Goal: Transaction & Acquisition: Subscribe to service/newsletter

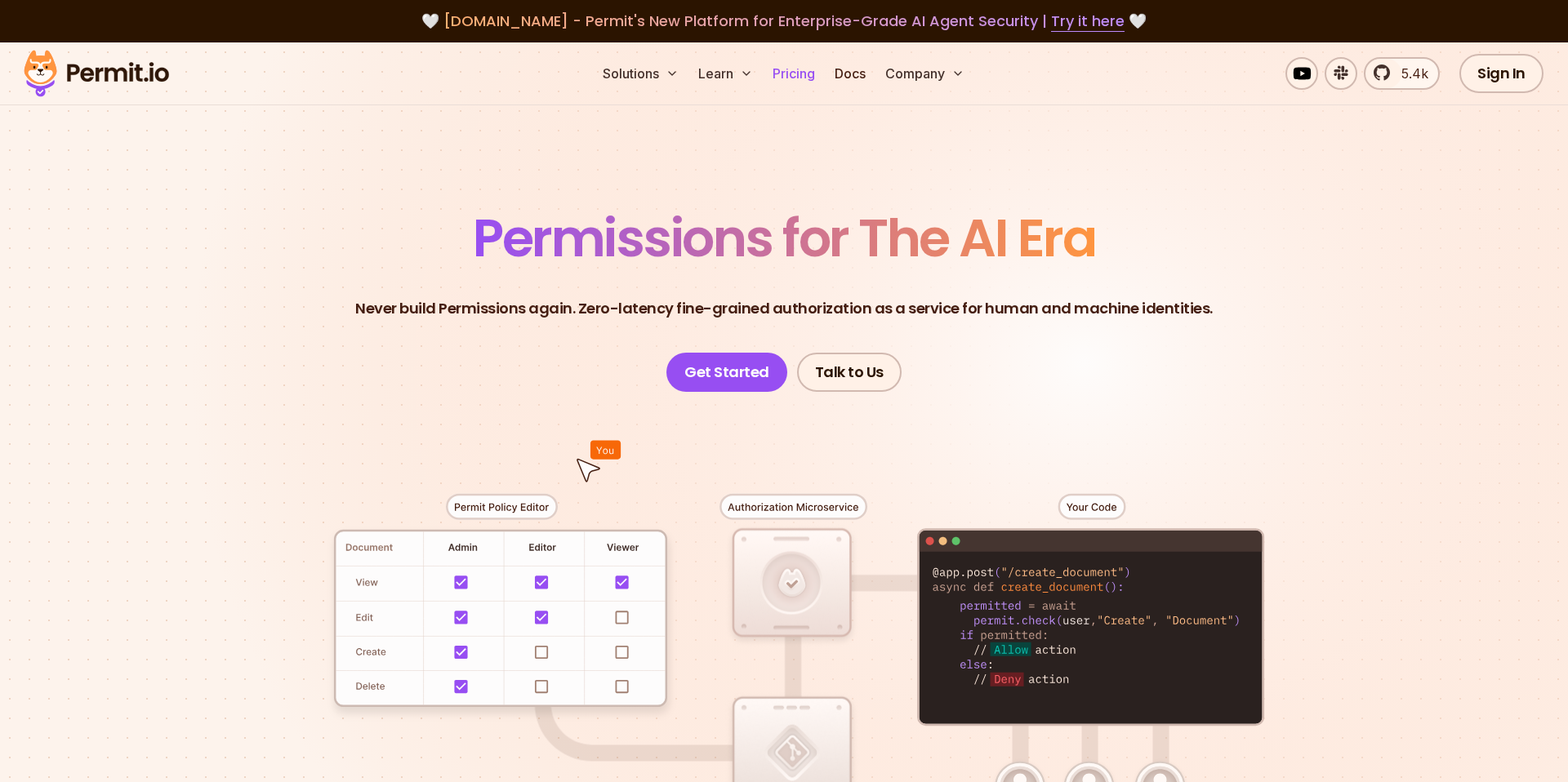
click at [777, 72] on link "Pricing" at bounding box center [794, 73] width 55 height 33
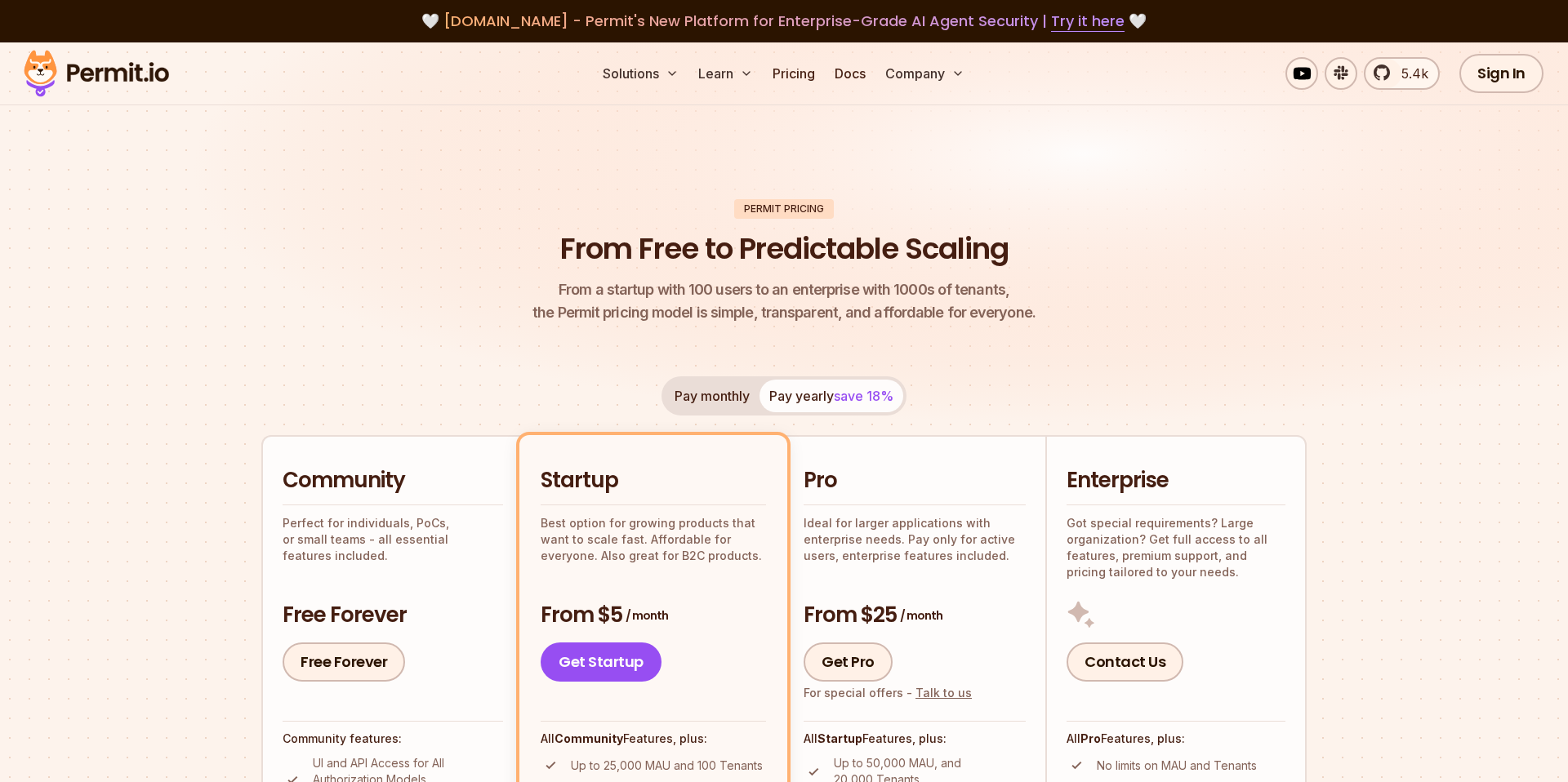
click at [1249, 234] on header "Permit Pricing From Free to Predictable Scaling From a startup with 100 users t…" at bounding box center [784, 261] width 1045 height 126
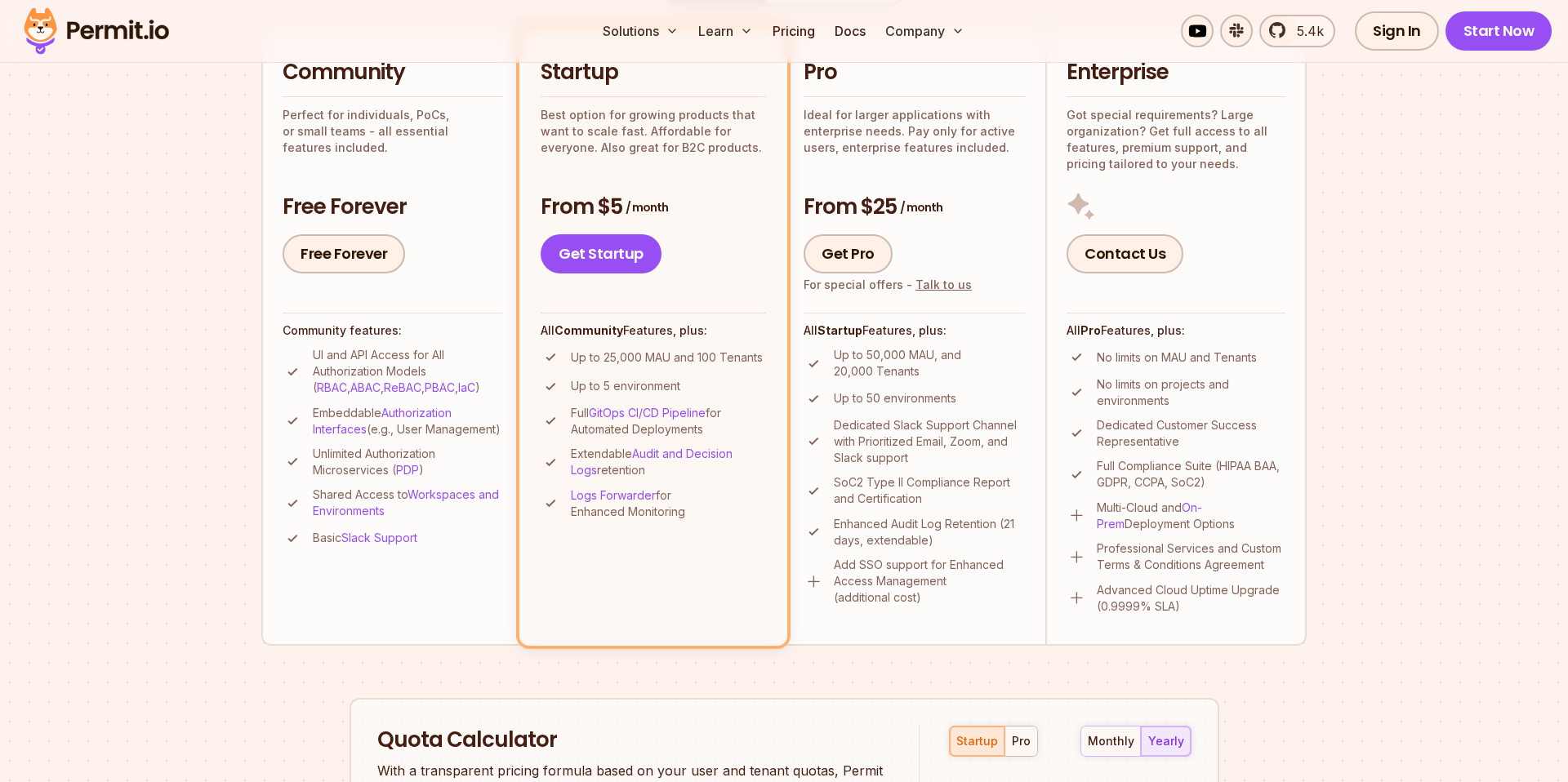
scroll to position [413, 0]
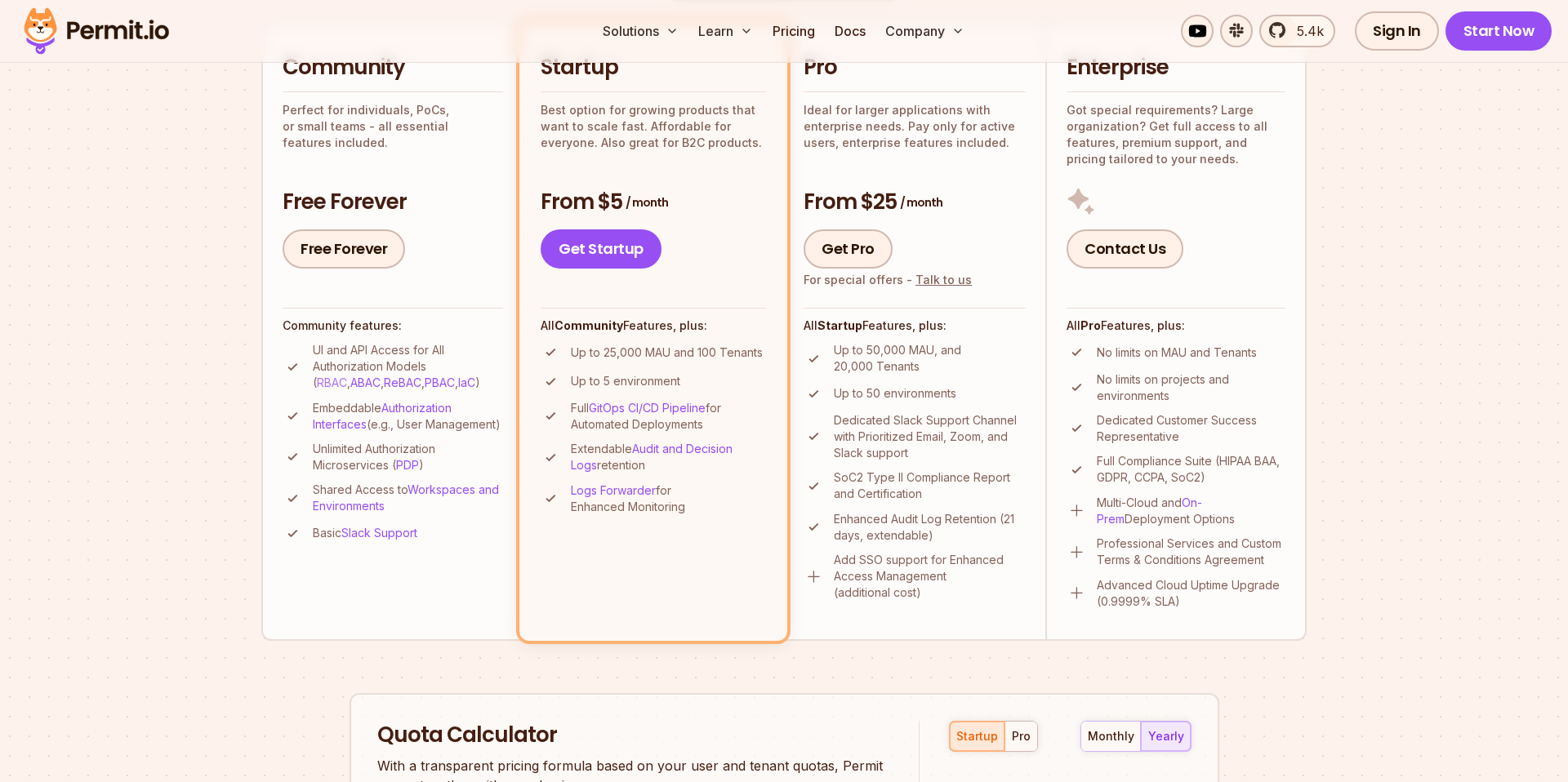
click at [347, 376] on link "RBAC" at bounding box center [332, 383] width 31 height 14
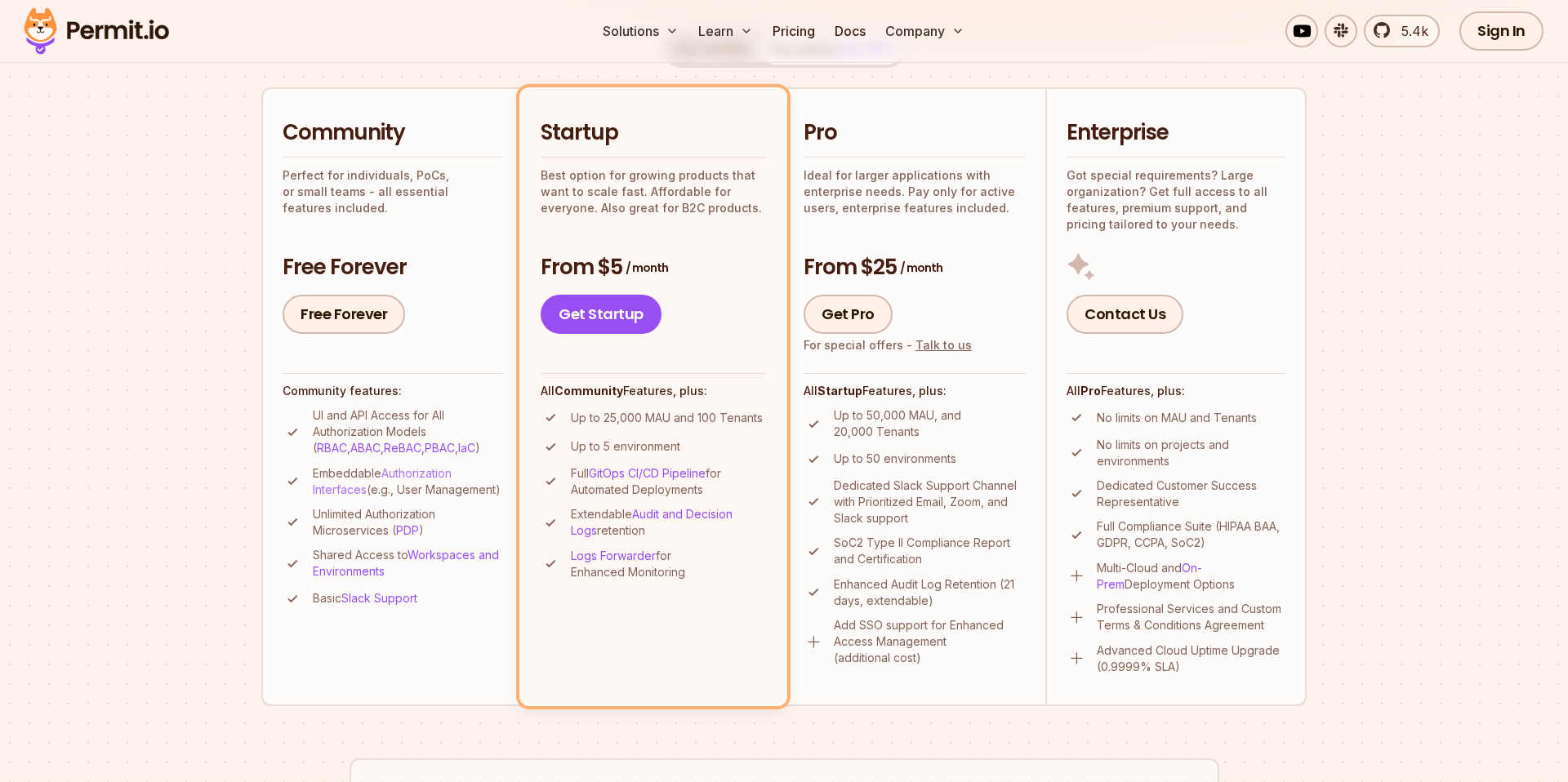
scroll to position [292, 0]
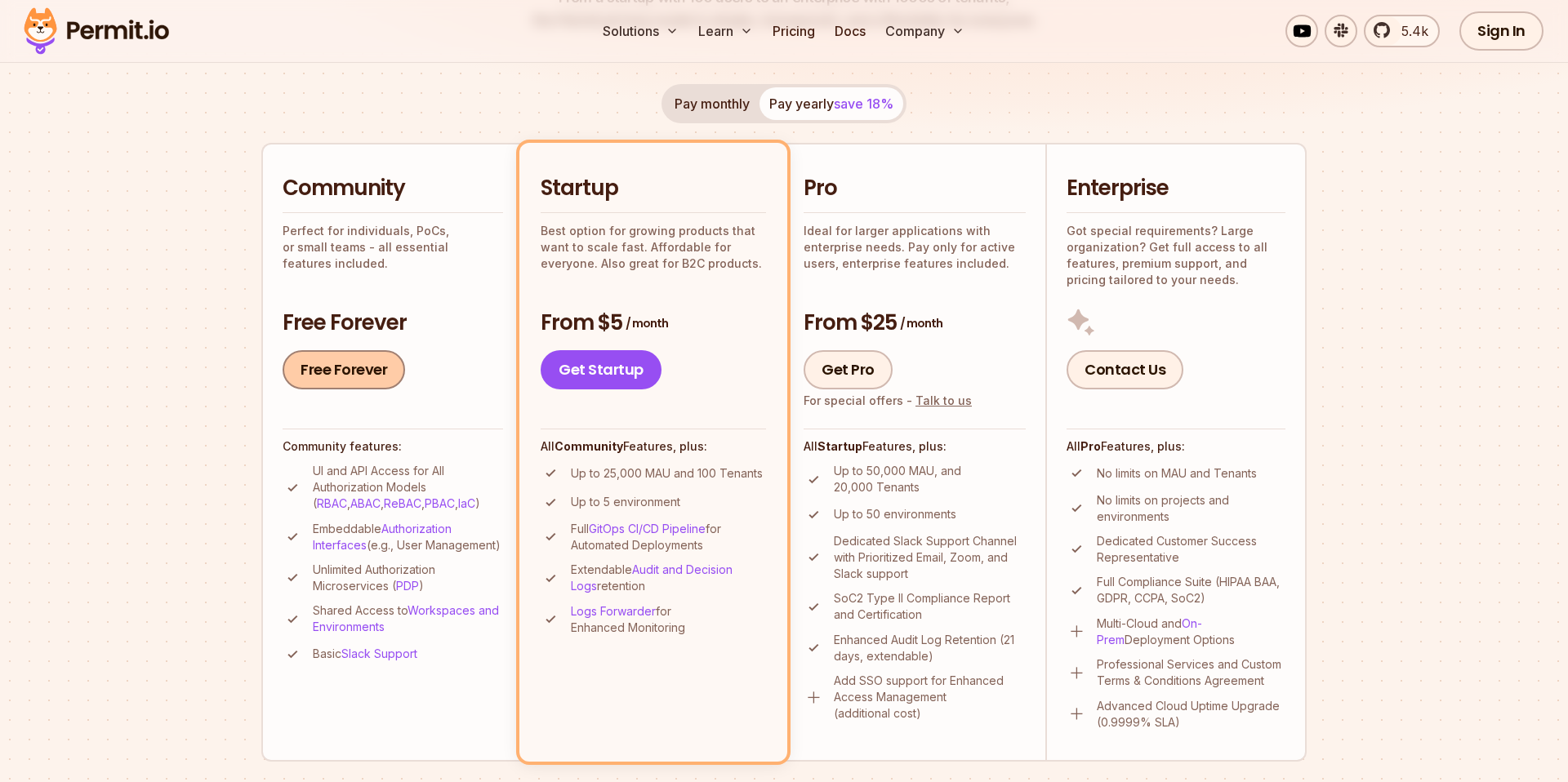
click at [361, 369] on link "Free Forever" at bounding box center [343, 370] width 123 height 40
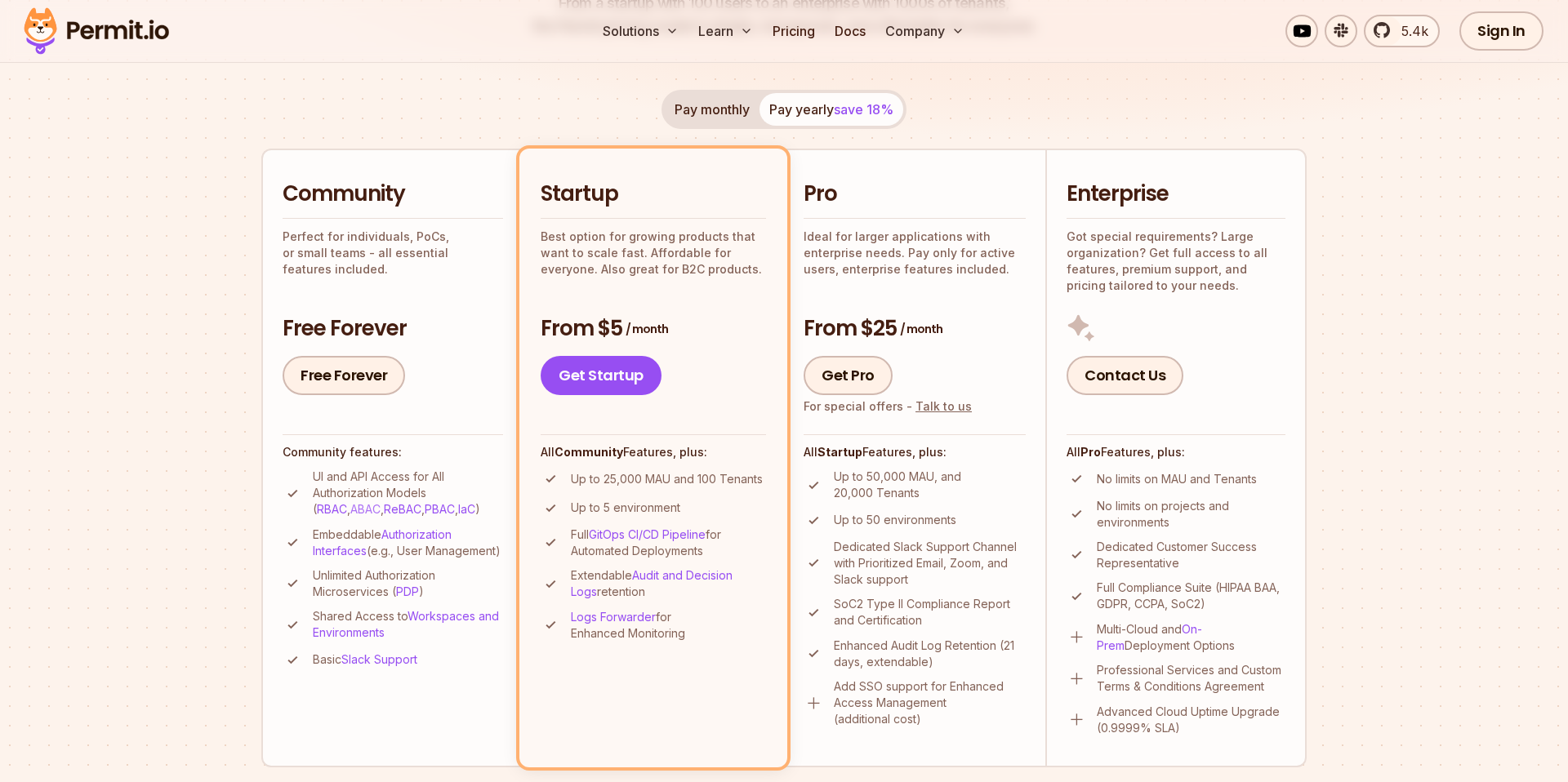
scroll to position [292, 0]
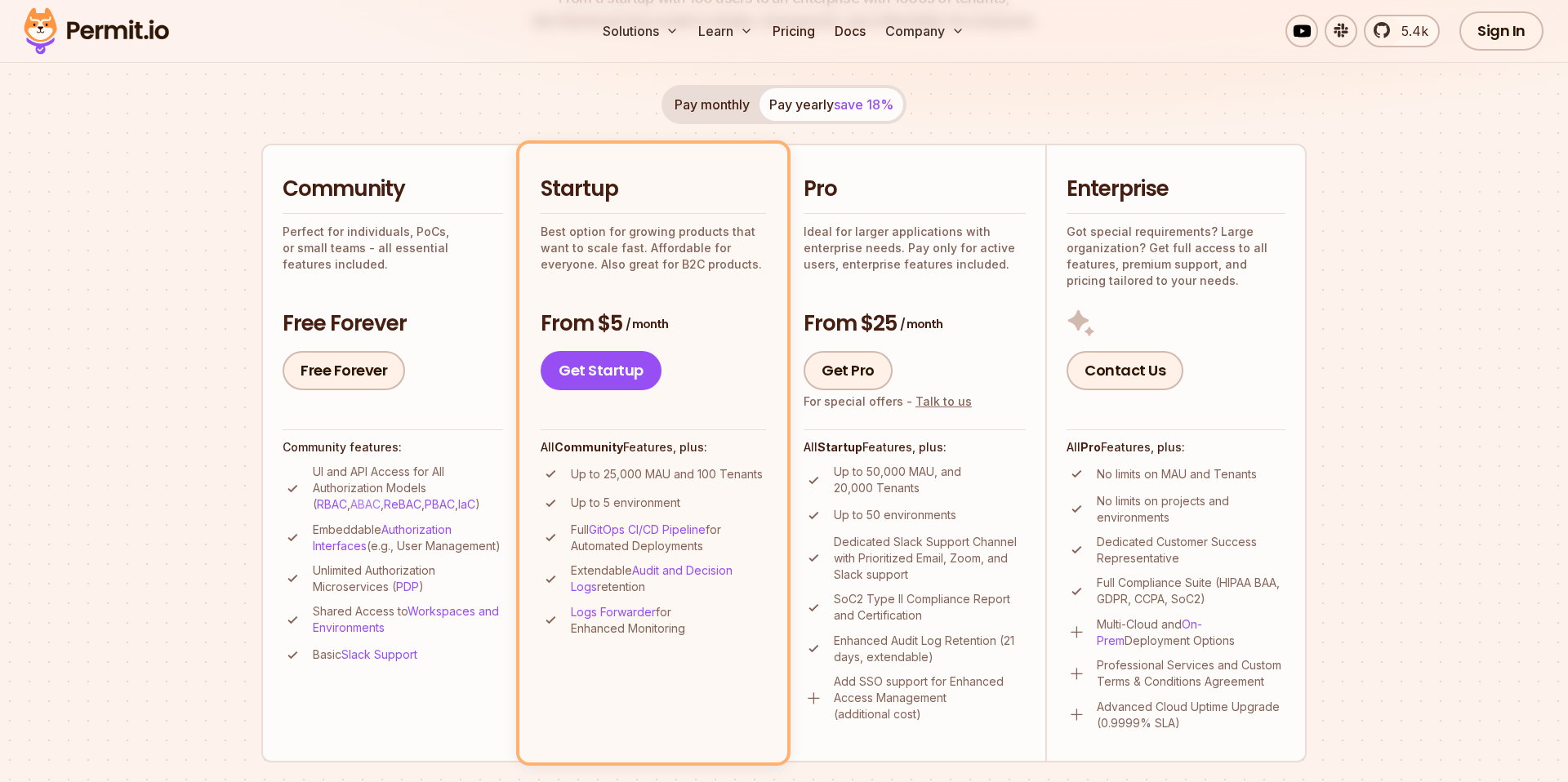
click at [350, 503] on link "ABAC" at bounding box center [365, 504] width 31 height 14
click at [384, 510] on link "ReBAC" at bounding box center [403, 504] width 38 height 14
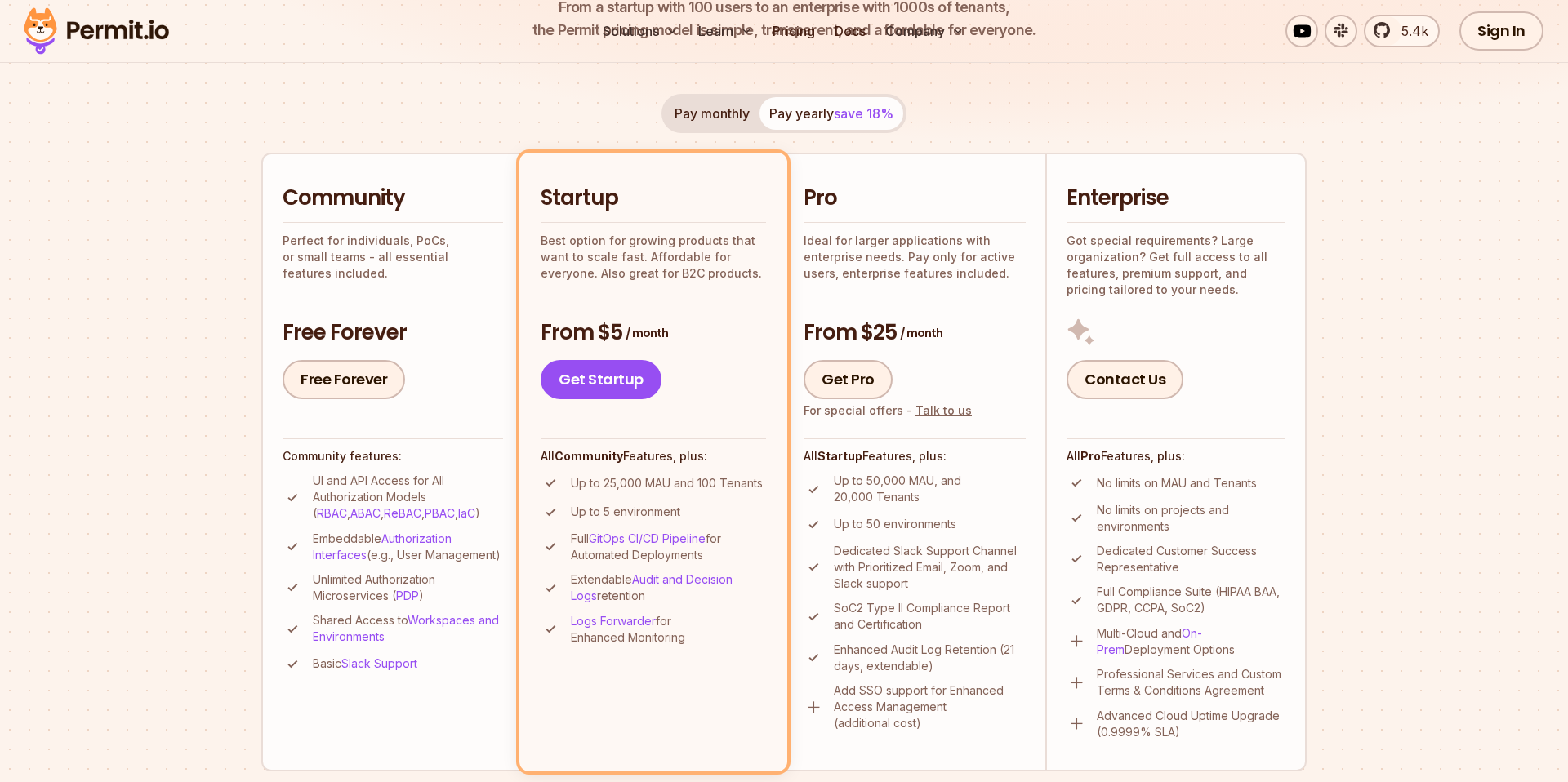
scroll to position [0, 0]
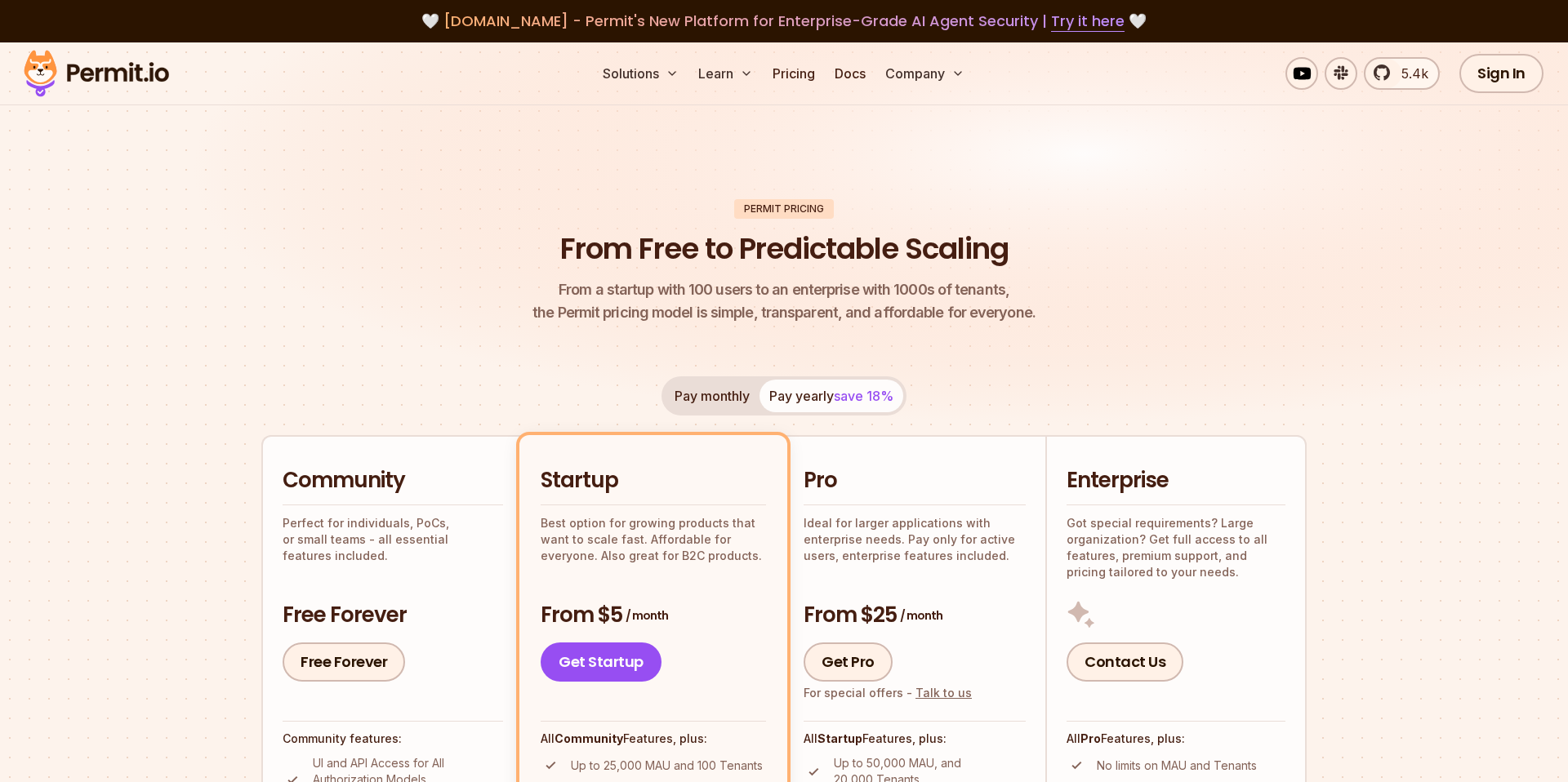
click at [132, 65] on img at bounding box center [97, 73] width 160 height 55
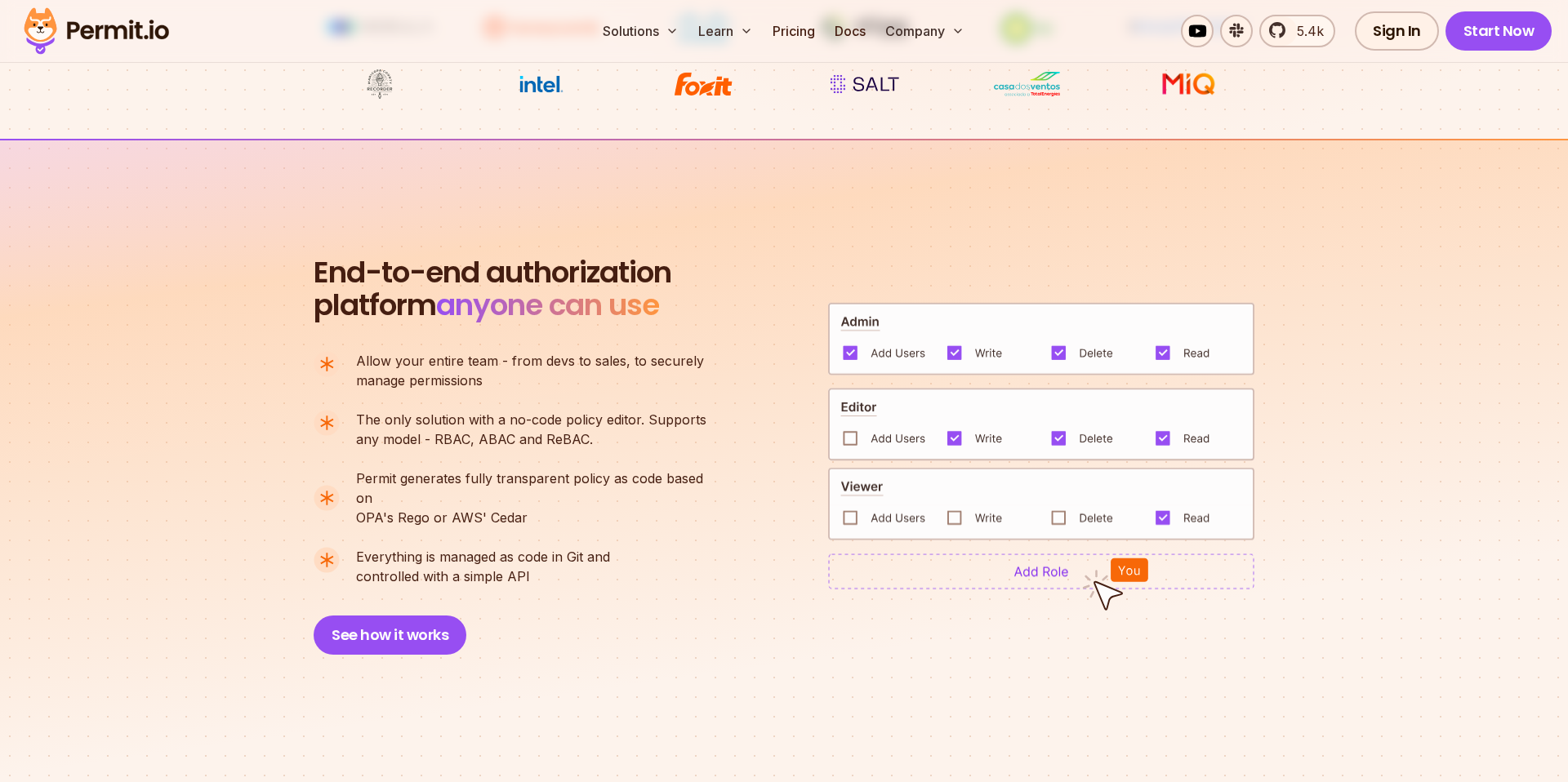
scroll to position [848, 0]
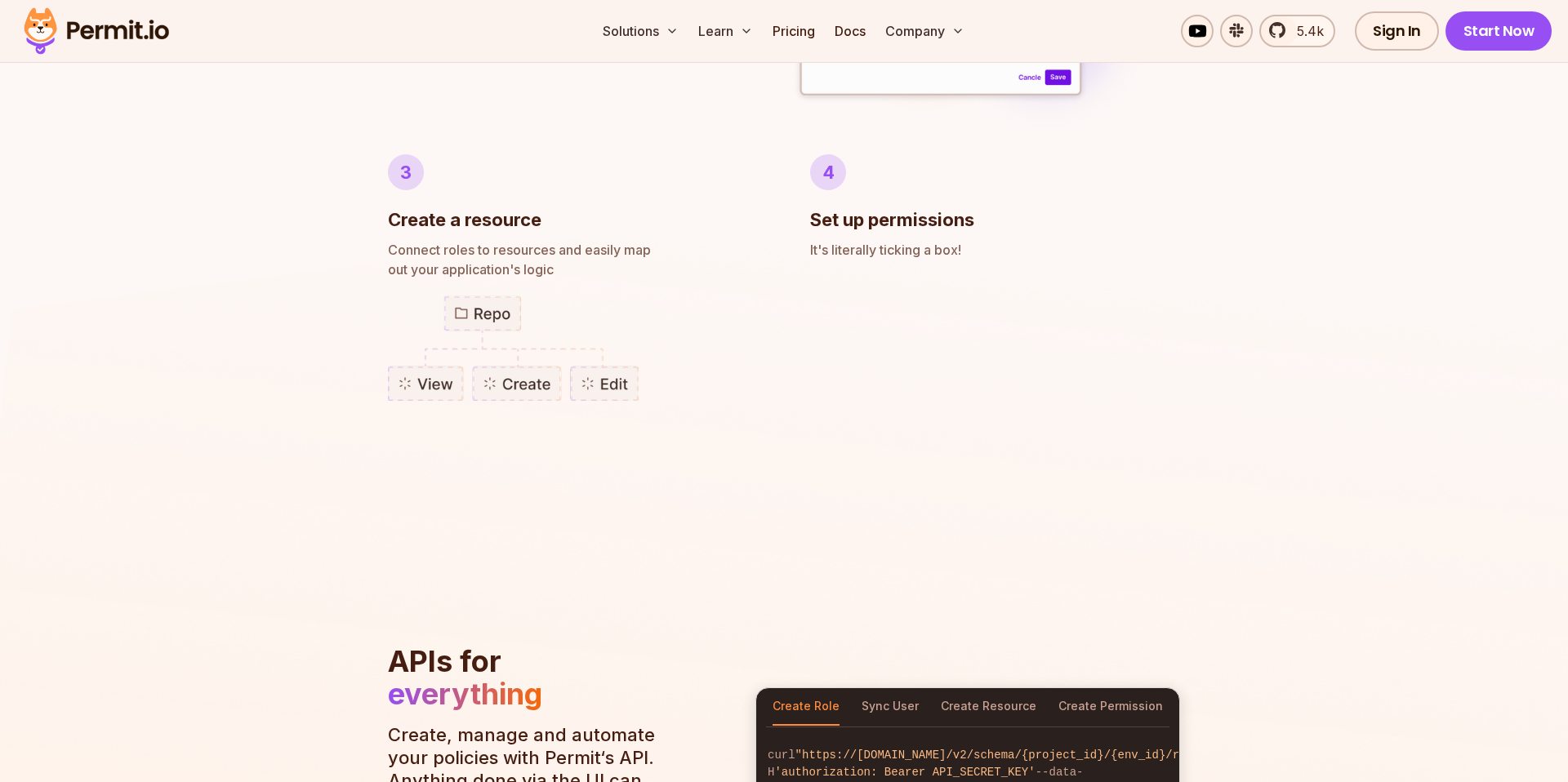
scroll to position [1042, 0]
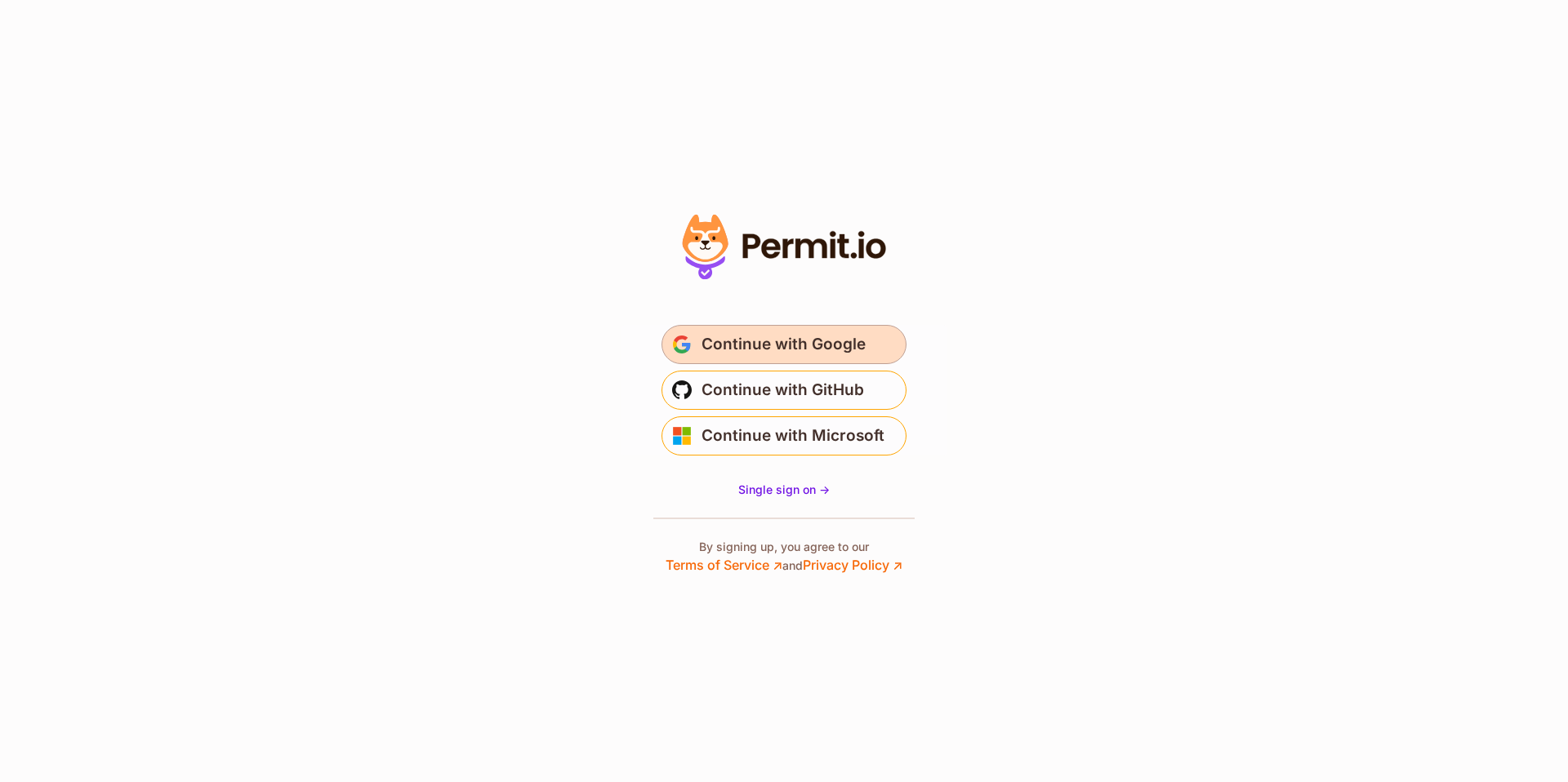
click at [782, 343] on span "Continue with Google" at bounding box center [784, 344] width 164 height 26
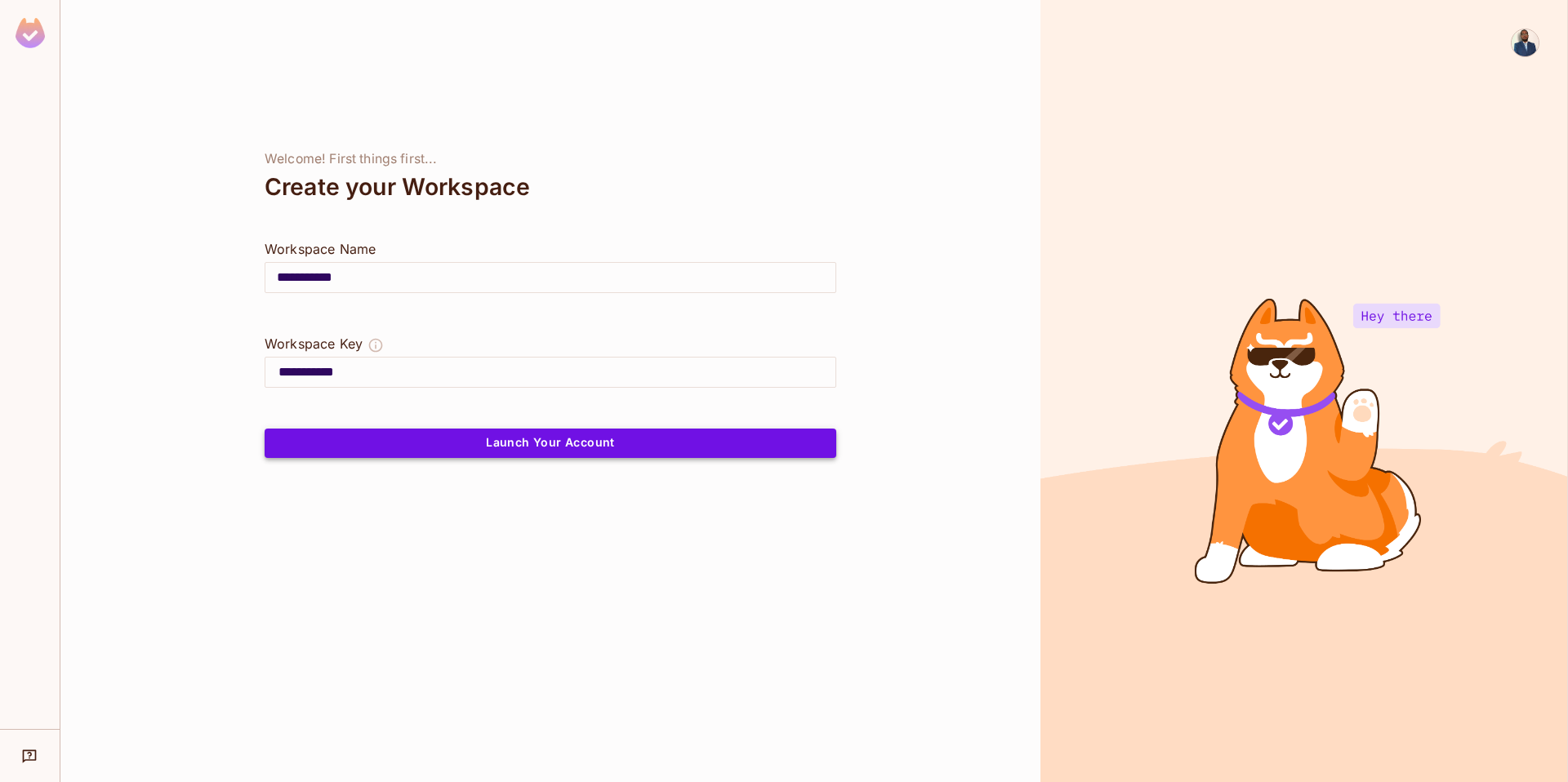
click at [572, 446] on button "Launch Your Account" at bounding box center [550, 443] width 572 height 30
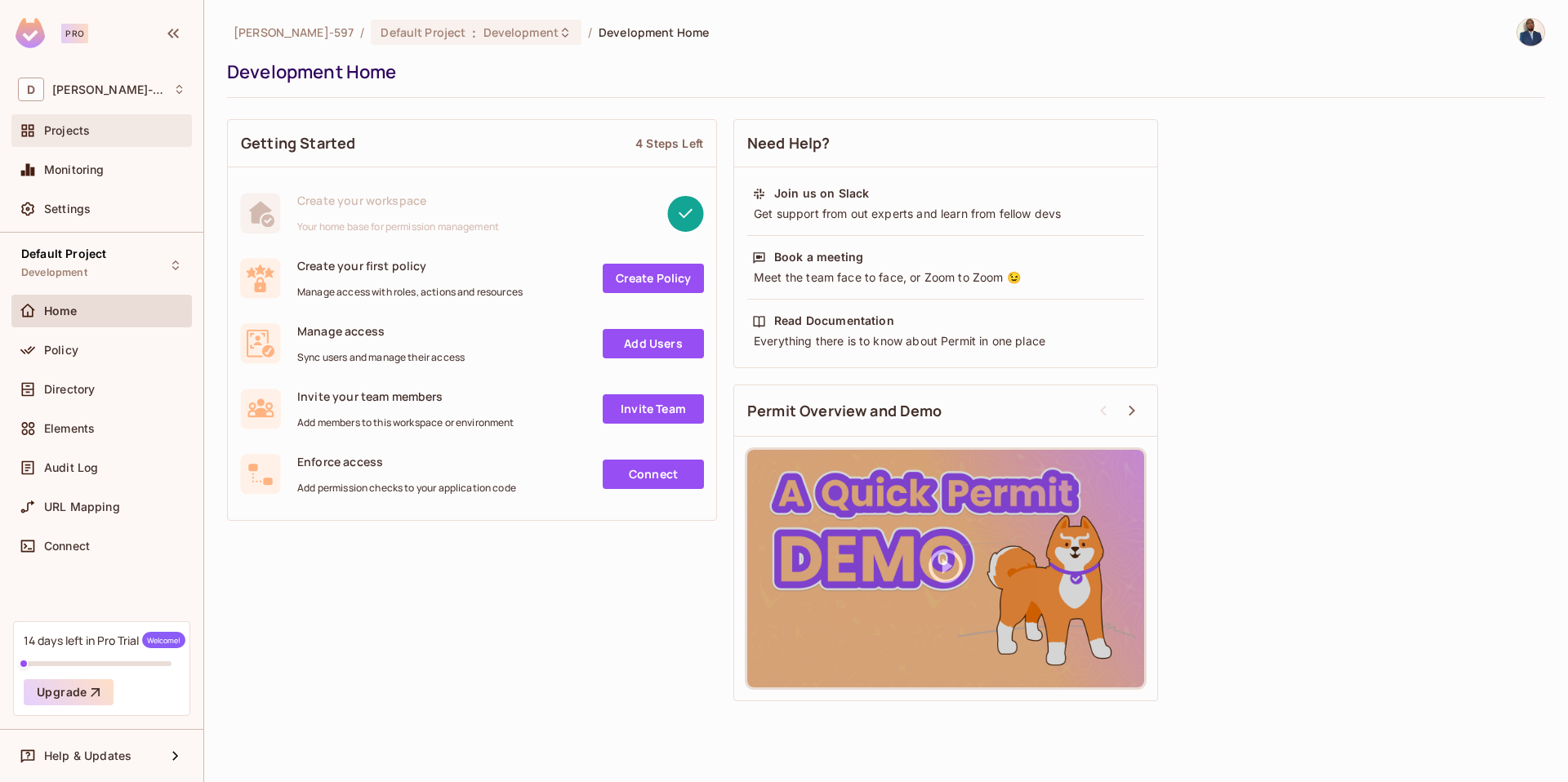
click at [124, 138] on div "Projects" at bounding box center [115, 130] width 142 height 13
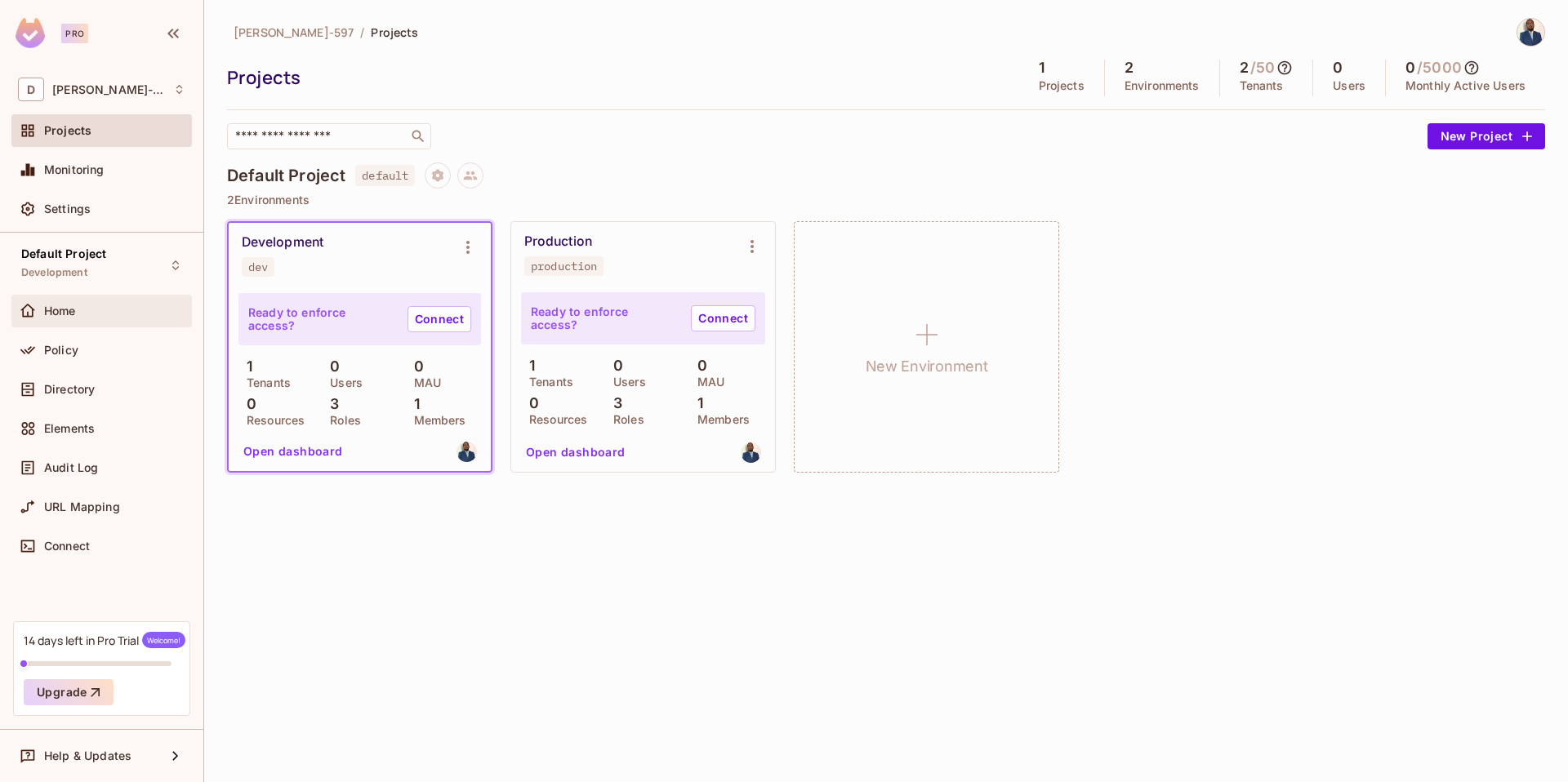
click at [133, 305] on div "Home" at bounding box center [115, 311] width 142 height 13
